Goal: Information Seeking & Learning: Learn about a topic

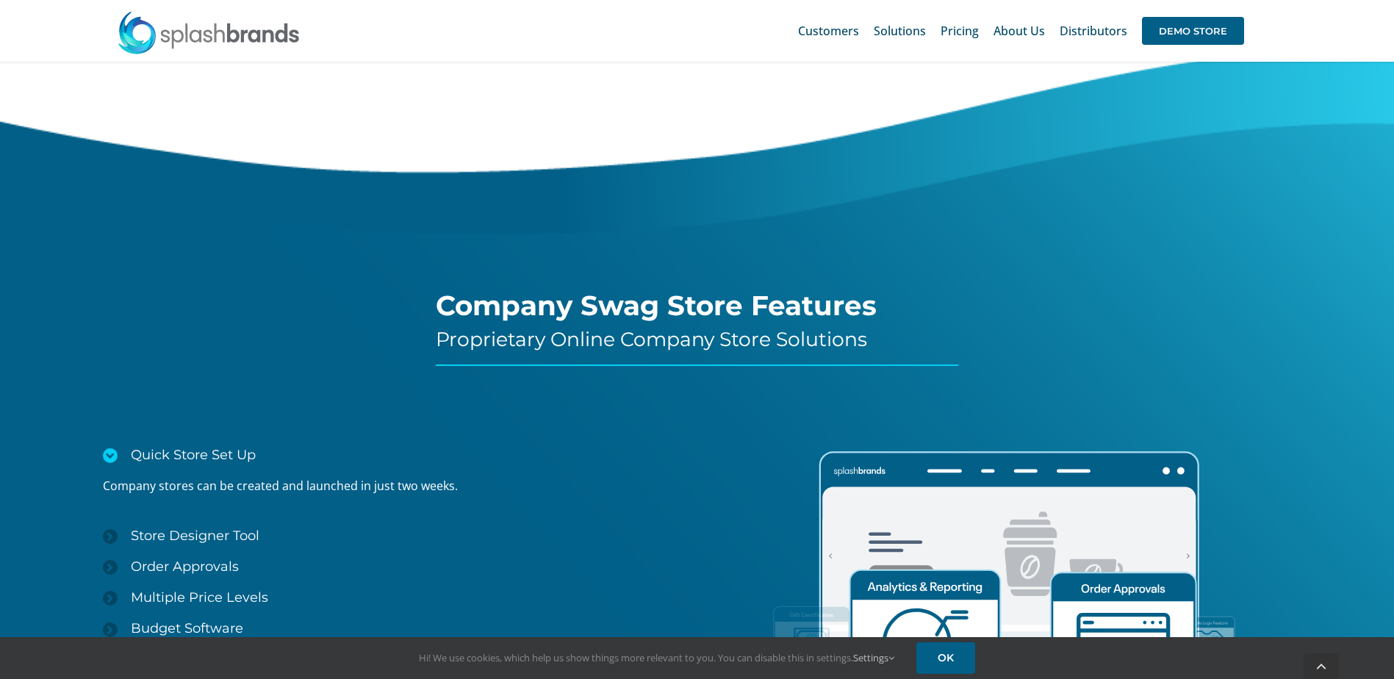
scroll to position [2131, 0]
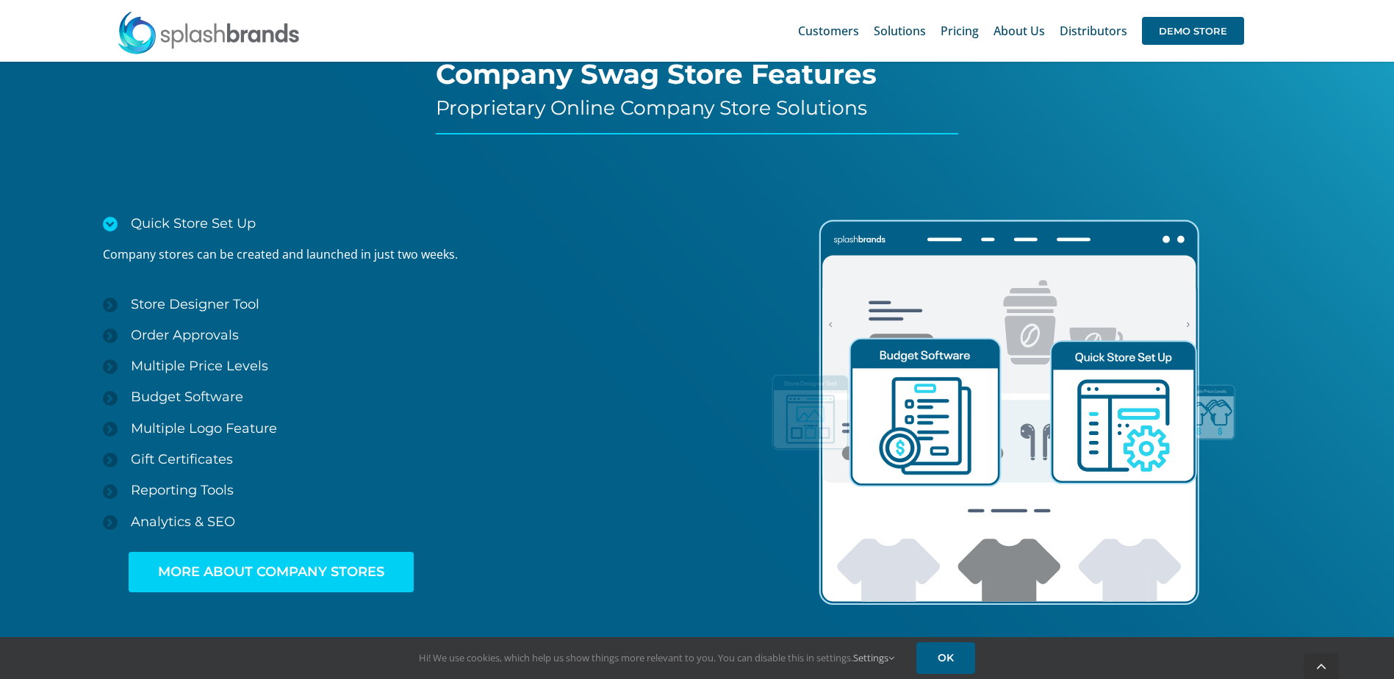
click at [283, 572] on span "MORE ABOUT COMPANY STORES" at bounding box center [271, 571] width 226 height 15
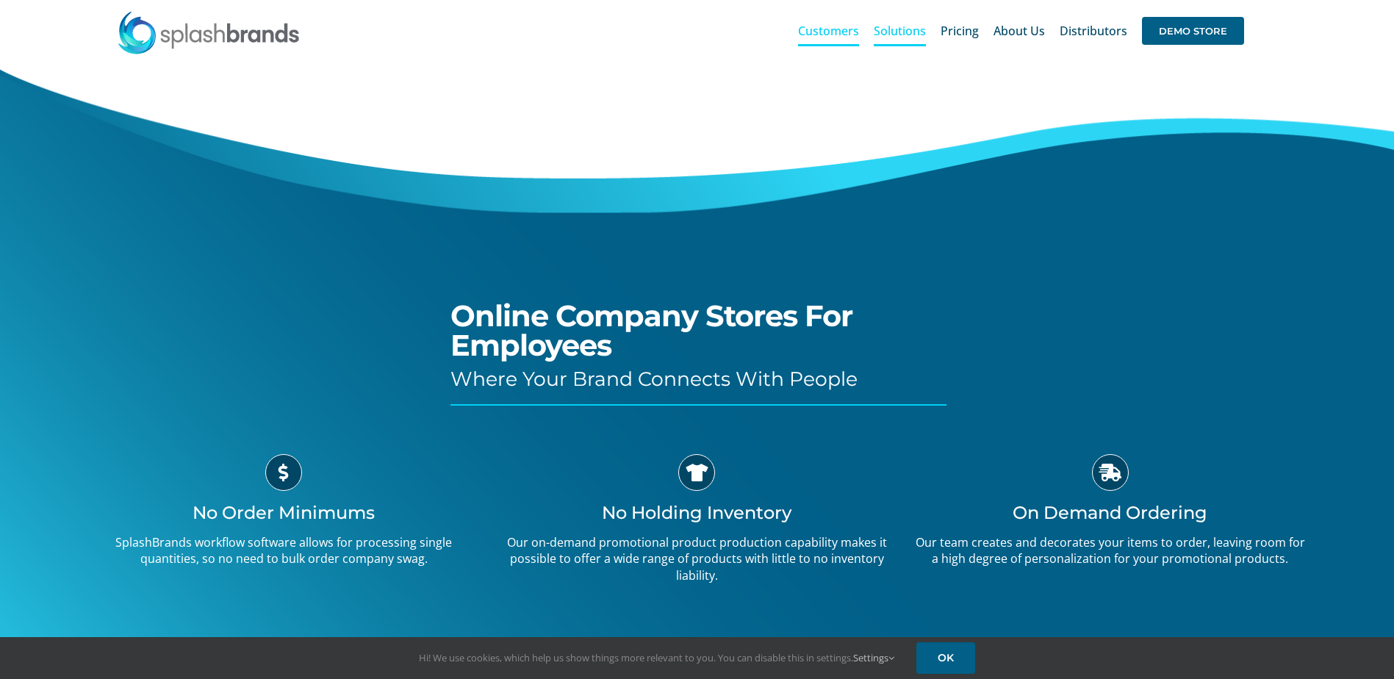
click at [827, 26] on span "Customers" at bounding box center [828, 31] width 61 height 12
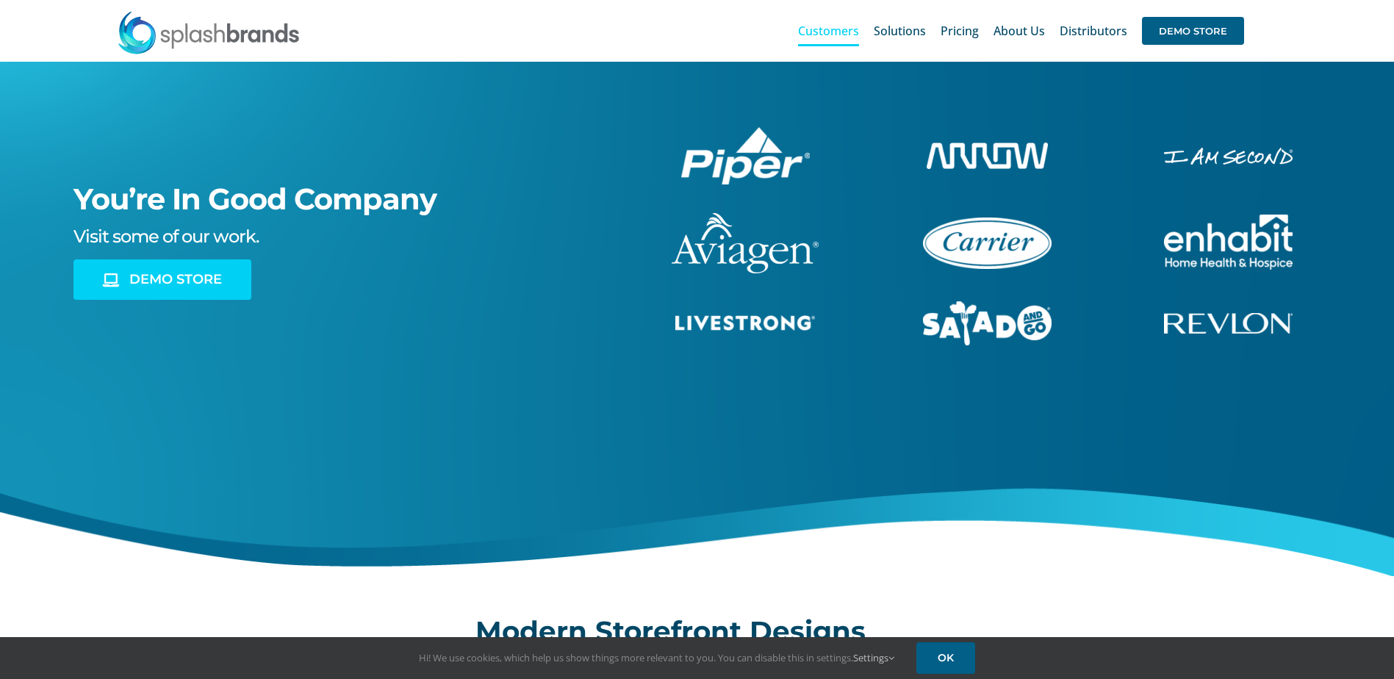
click at [154, 269] on link "DEMO STORE" at bounding box center [162, 279] width 178 height 40
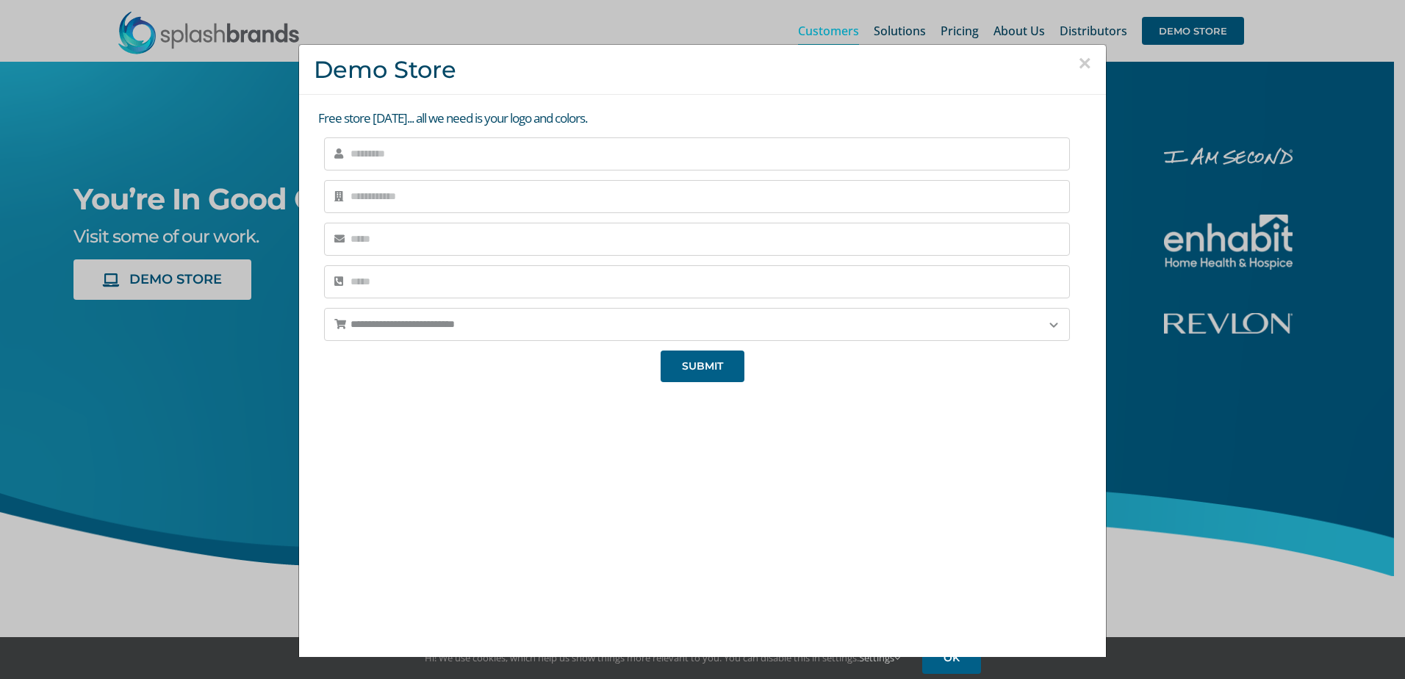
click at [1078, 65] on button "×" at bounding box center [1084, 63] width 13 height 22
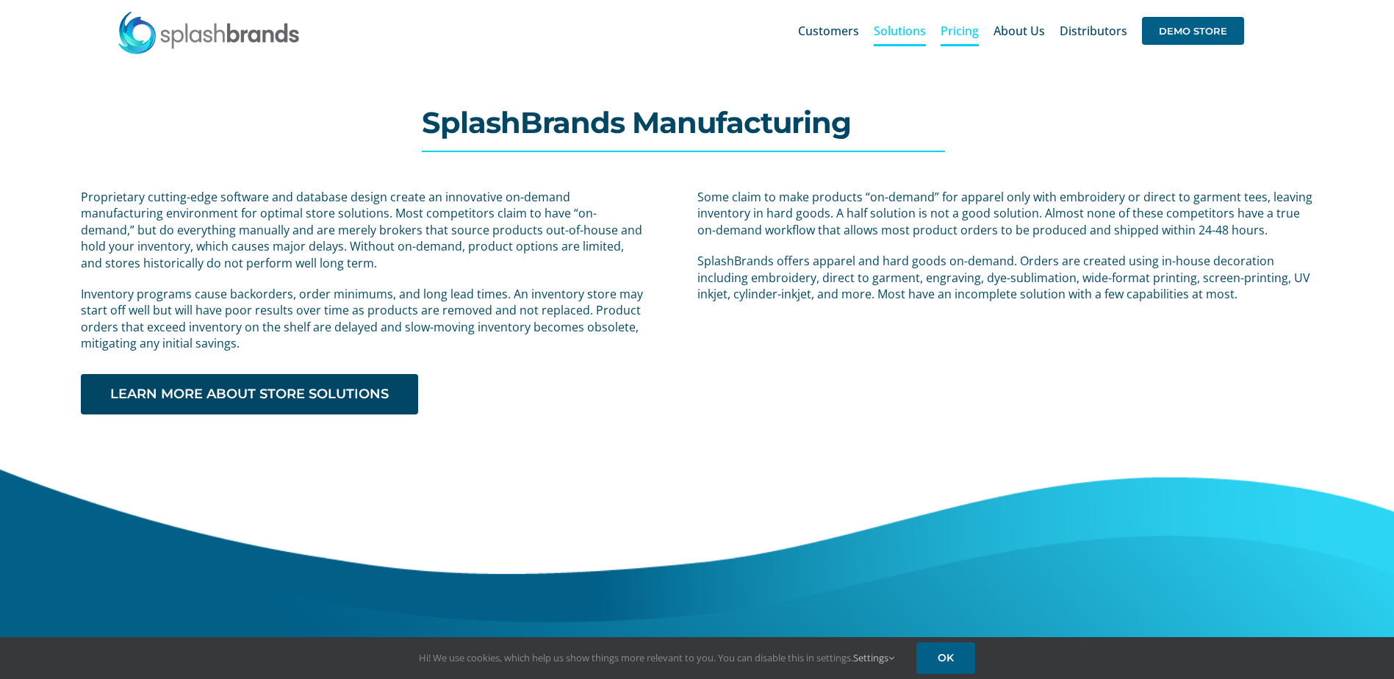
click at [969, 29] on span "Pricing" at bounding box center [960, 31] width 38 height 12
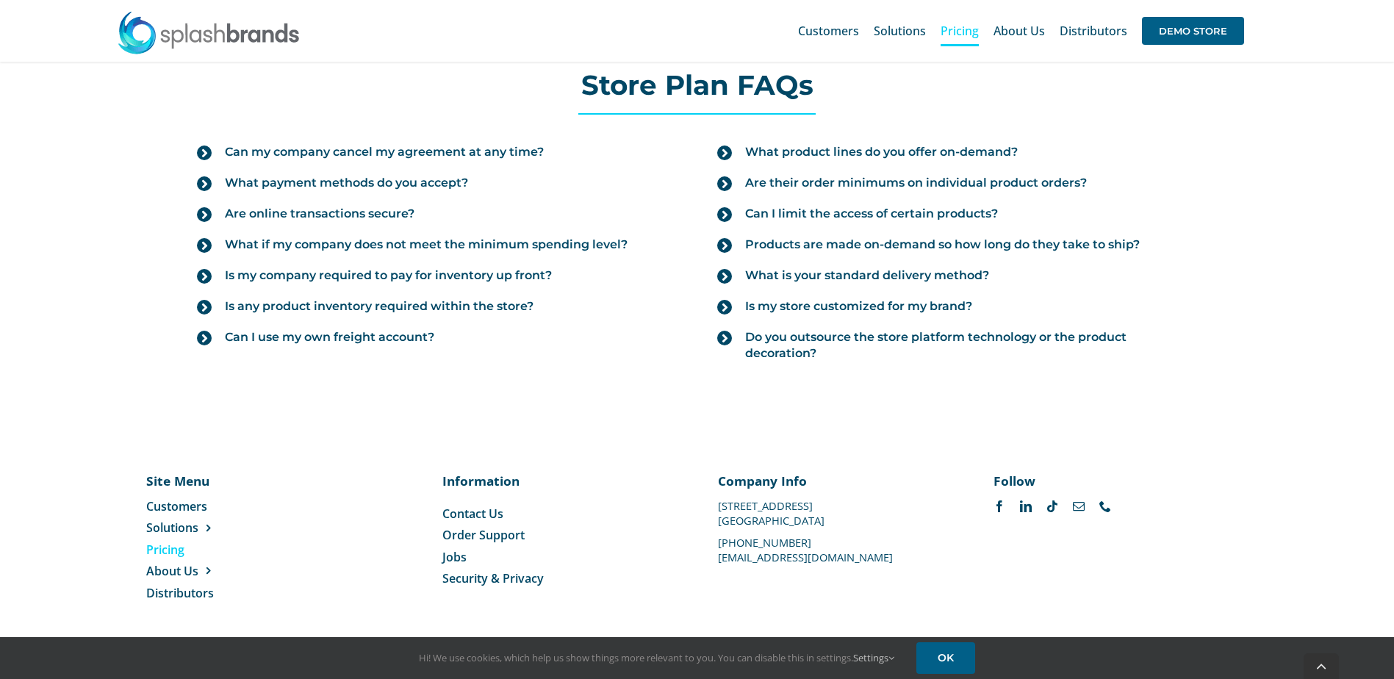
scroll to position [1647, 0]
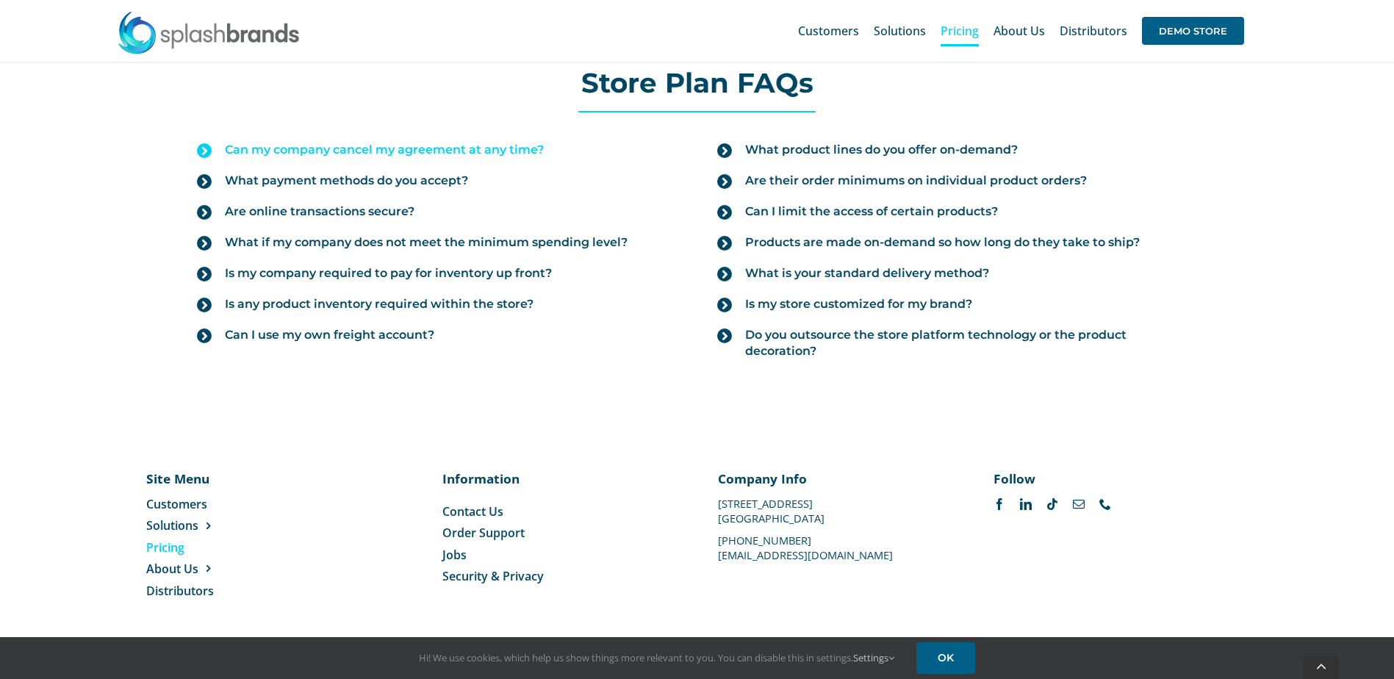
click at [522, 149] on span "Can my company cancel my agreement at any time?" at bounding box center [384, 150] width 319 height 16
